Goal: Browse casually

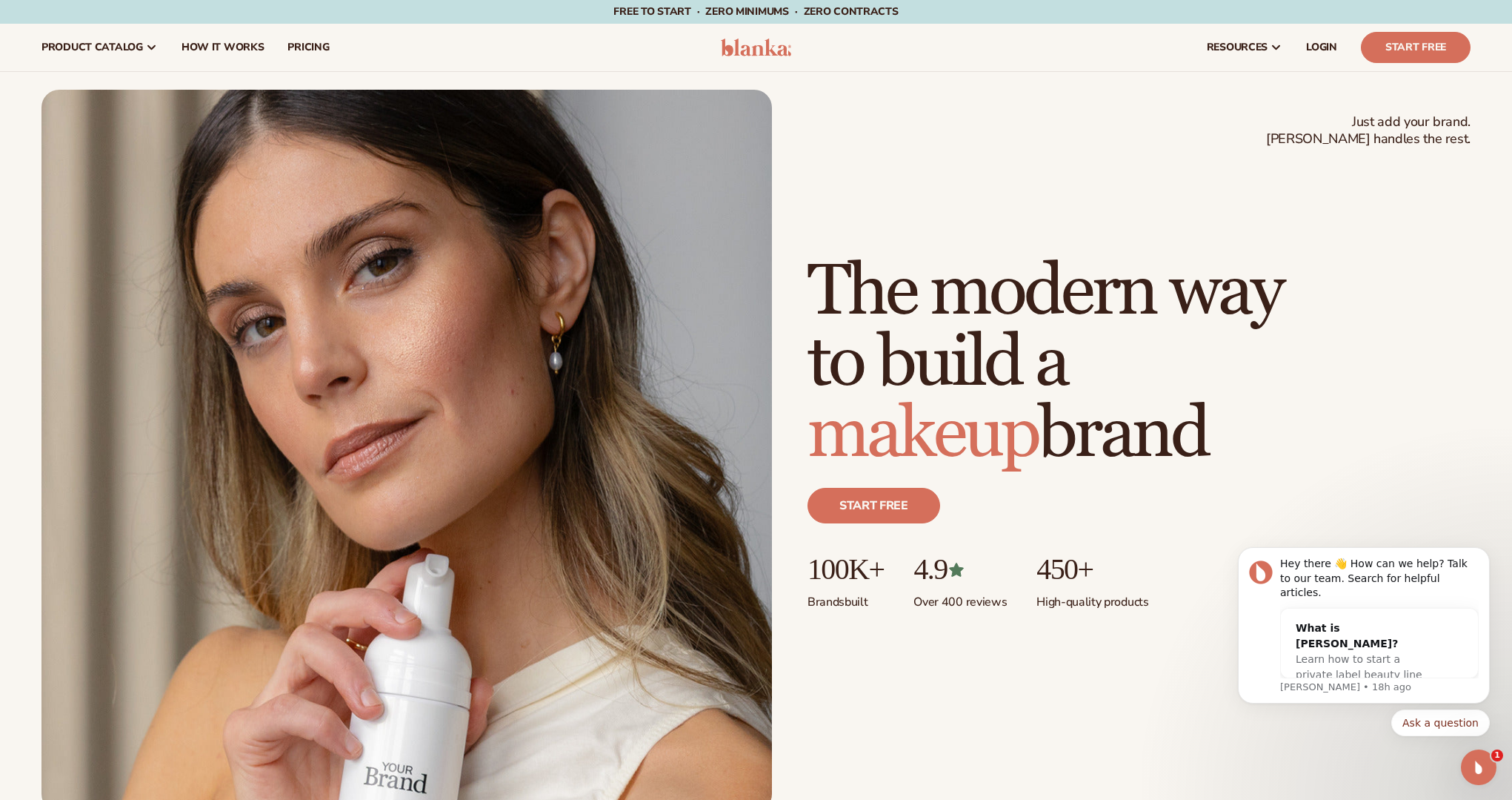
click at [973, 305] on h1 "The modern way to build a makeup brand" at bounding box center [1045, 363] width 474 height 213
click at [967, 308] on h1 "The modern way to build a makeup brand" at bounding box center [1045, 363] width 474 height 213
click at [998, 297] on h1 "The modern way to build a beauty brand" at bounding box center [1045, 363] width 474 height 213
click at [983, 303] on h1 "The modern way to build a beauty brand" at bounding box center [1045, 363] width 474 height 213
click at [1153, 334] on h1 "The modern way to build a makeup brand" at bounding box center [1045, 363] width 474 height 213
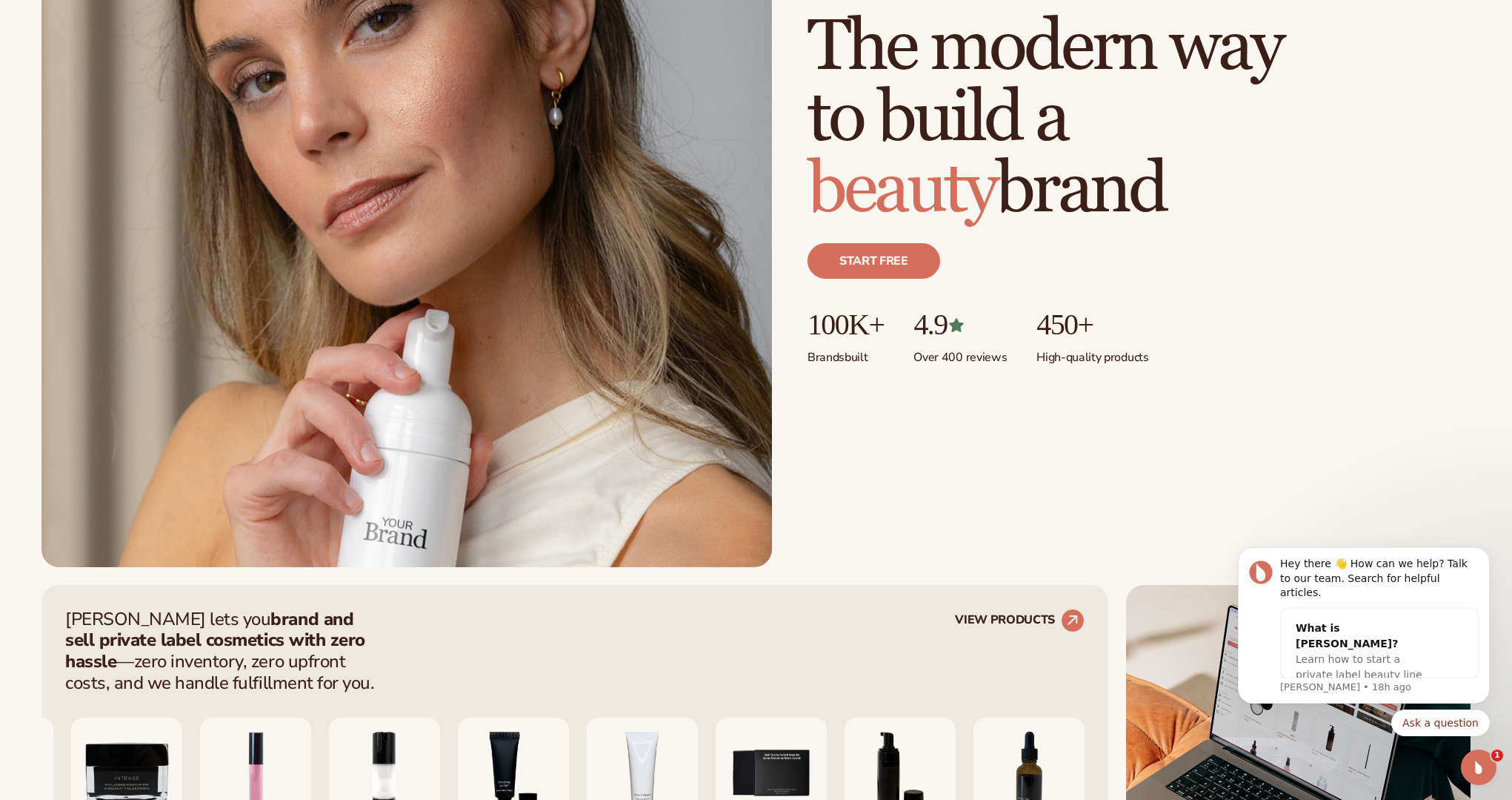
scroll to position [257, 0]
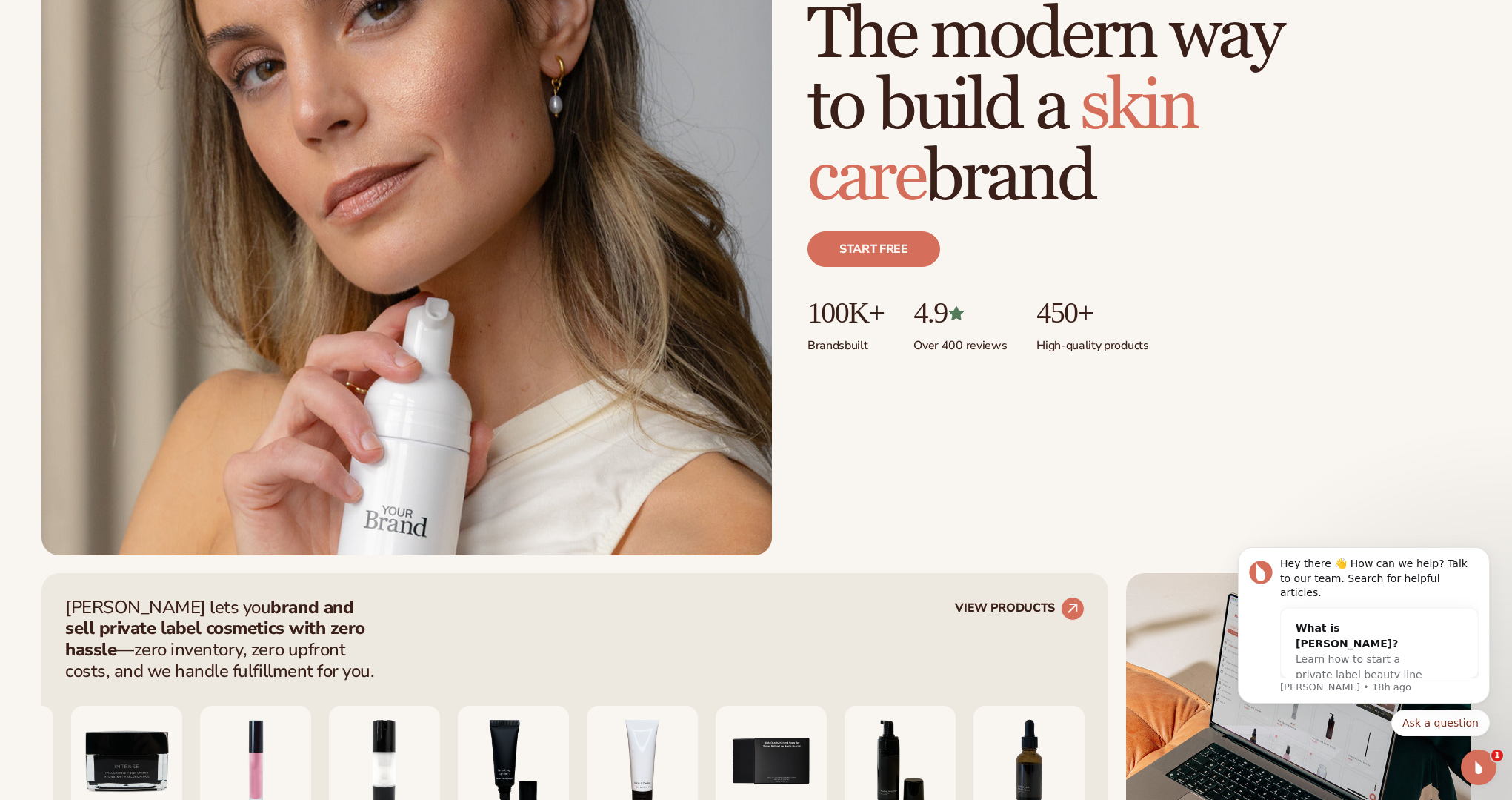
click at [1026, 387] on div "Just add your brand. Blanka handles the rest. beauty,[MEDICAL_DATA],wellness,ma…" at bounding box center [1139, 194] width 663 height 388
click at [1070, 392] on div "Just add your brand. Blanka handles the rest. beauty,[MEDICAL_DATA],wellness,ma…" at bounding box center [756, 194] width 1430 height 722
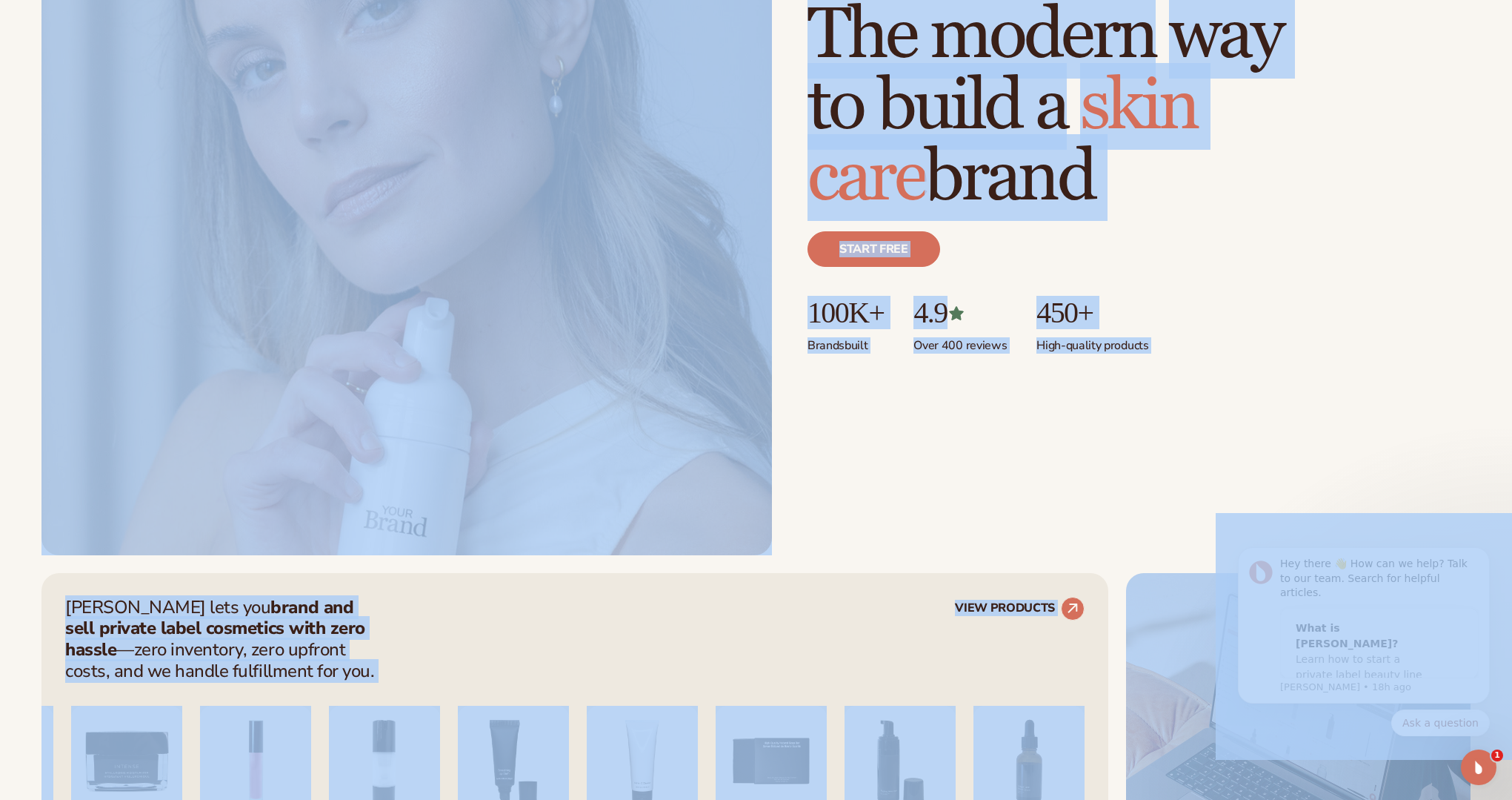
copy body "Lore ip dolorsi Amet co adipi · ELIT seddoeiu · TEMP incididun · Utla et dolor …"
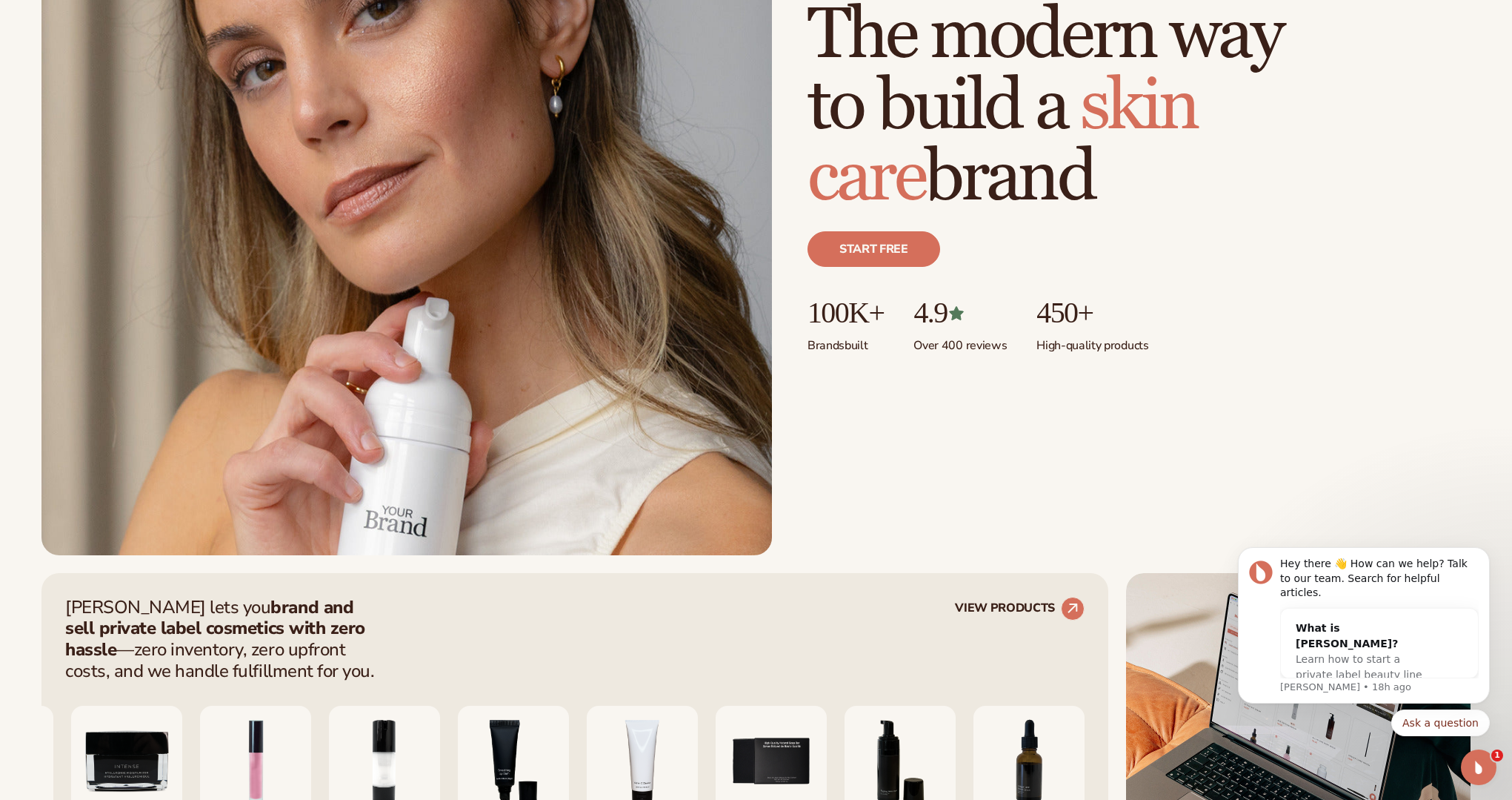
click at [958, 371] on div "Just add your brand. Blanka handles the rest. beauty,[MEDICAL_DATA],wellness,ma…" at bounding box center [1139, 194] width 663 height 388
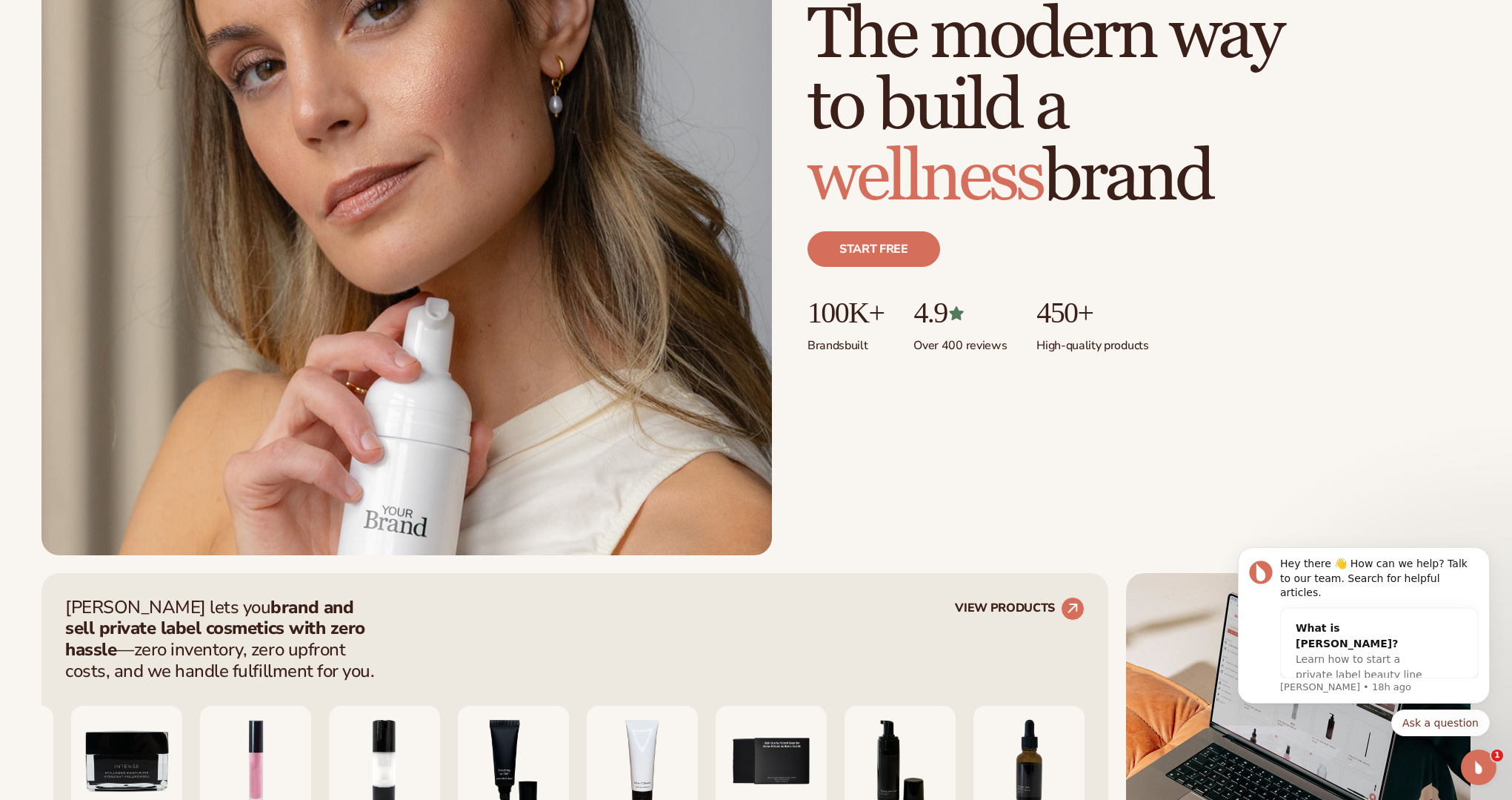
click at [979, 391] on div "Just add your brand. Blanka handles the rest. beauty,[MEDICAL_DATA],wellness,ma…" at bounding box center [756, 194] width 1430 height 722
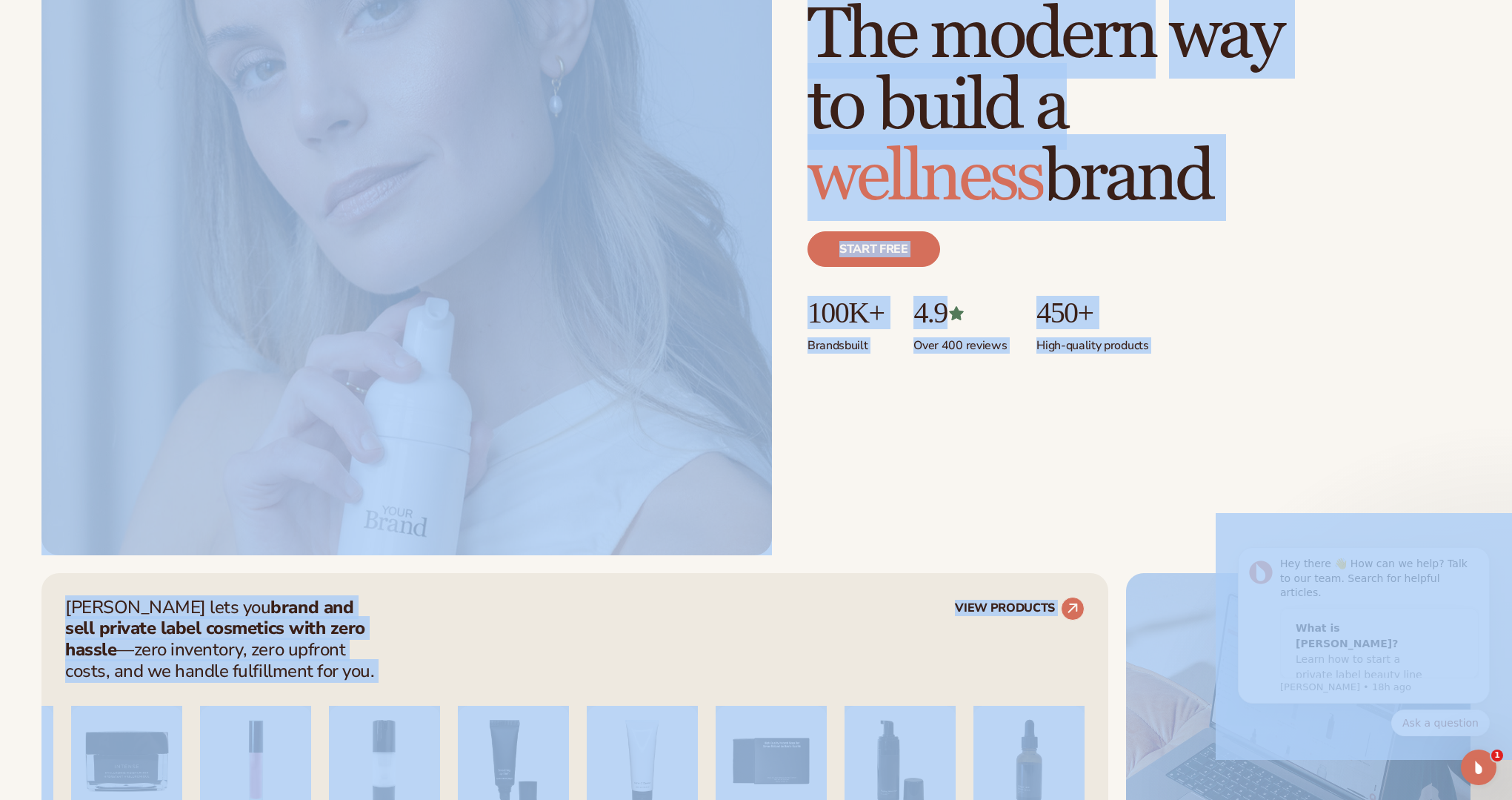
copy body "Lore ip dolorsi Amet co adipi · ELIT seddoeiu · TEMP incididun · Utla et dolor …"
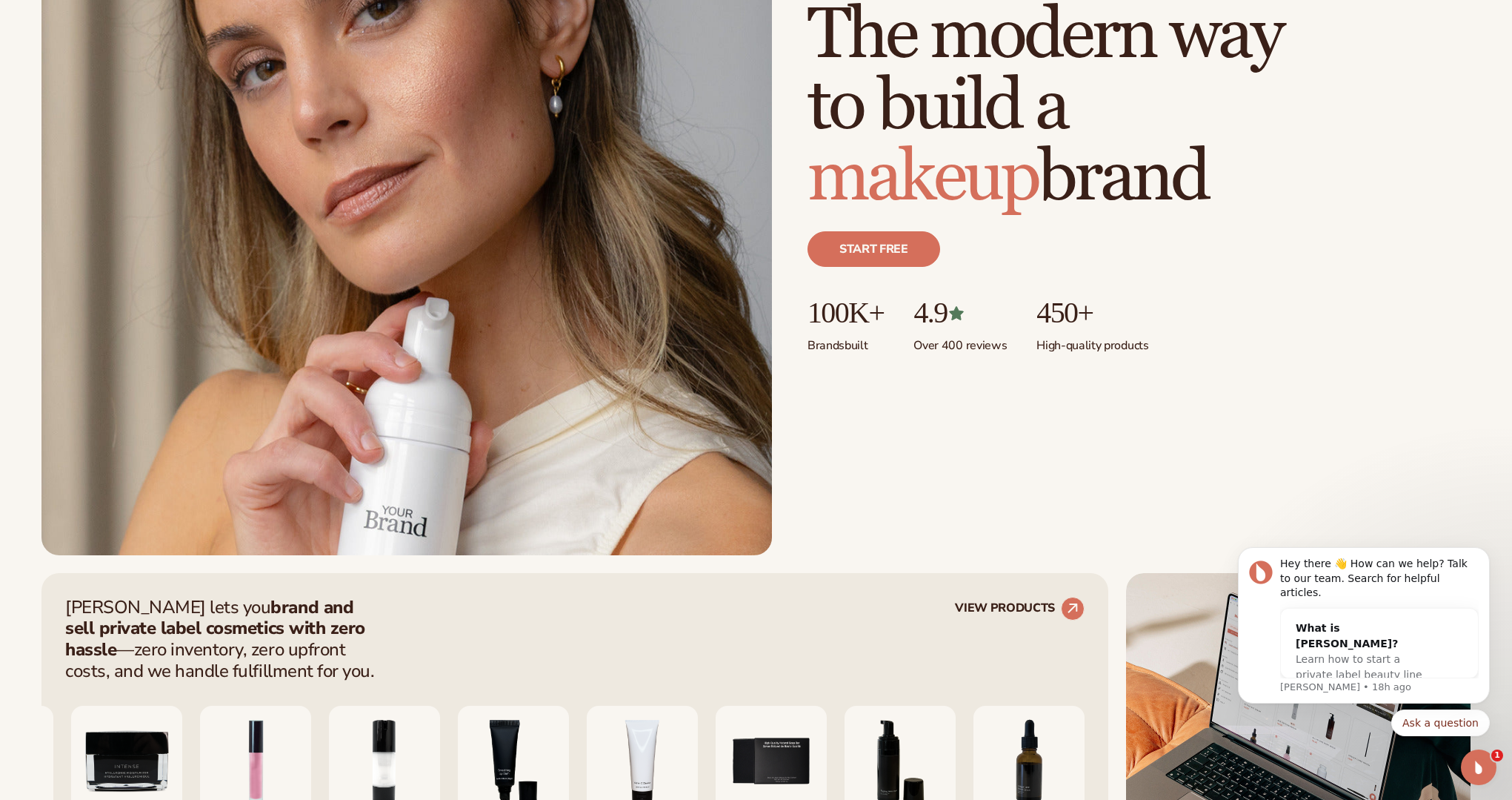
click at [968, 364] on div "Just add your brand. Blanka handles the rest. beauty,[MEDICAL_DATA],wellness,ma…" at bounding box center [1139, 194] width 663 height 388
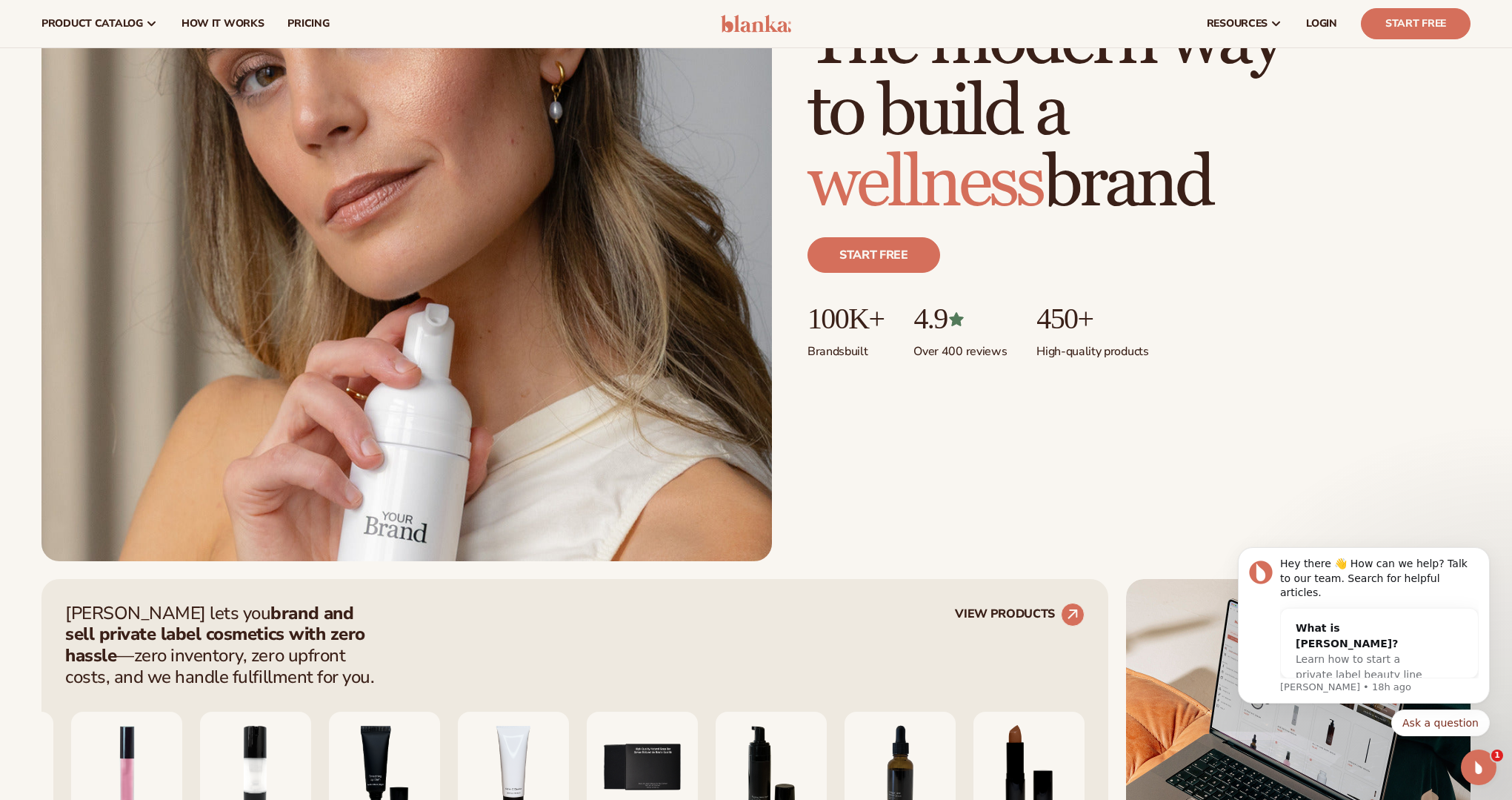
scroll to position [228, 0]
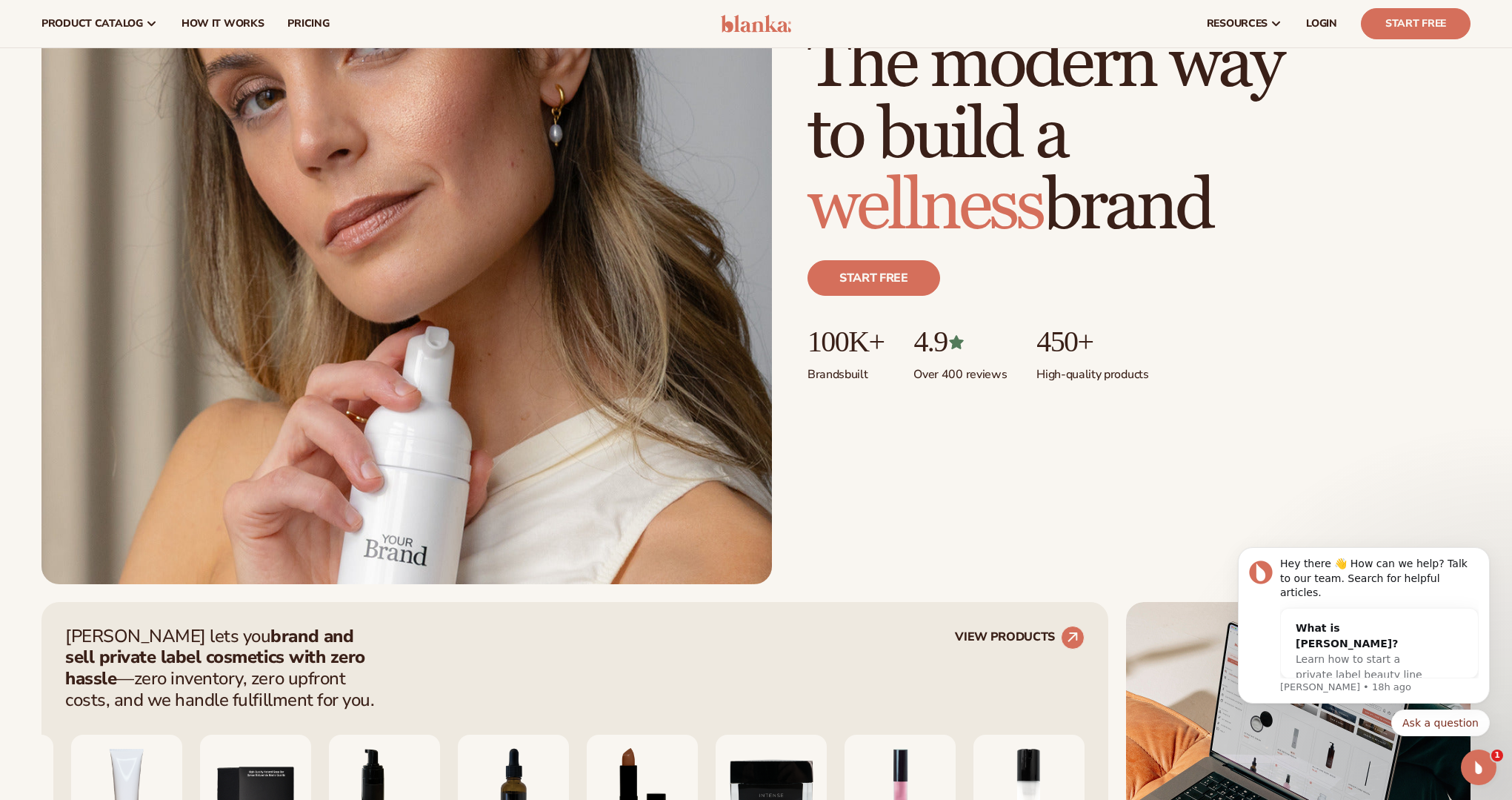
click at [966, 181] on span "wellness" at bounding box center [925, 206] width 236 height 87
